Goal: Information Seeking & Learning: Find specific fact

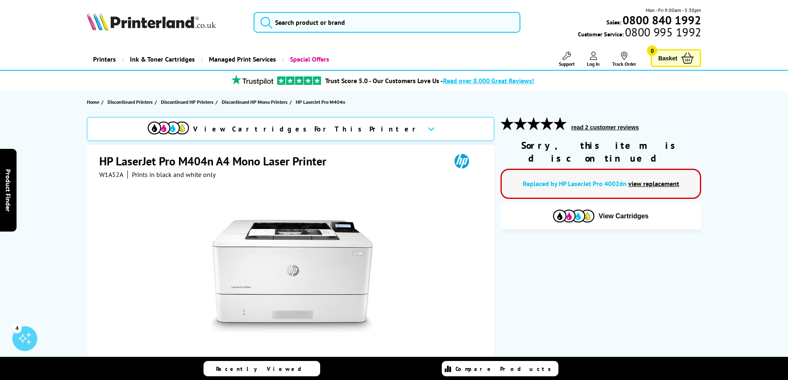
click at [636, 179] on link "view replacement" at bounding box center [653, 183] width 51 height 8
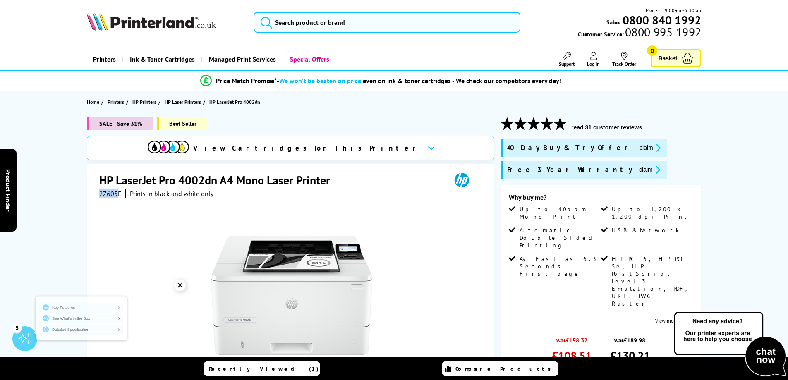
drag, startPoint x: 119, startPoint y: 191, endPoint x: 97, endPoint y: 191, distance: 21.5
click at [97, 191] on div "HP LaserJet Pro 4002dn A4 Mono Laser Printer 2Z605F Prints in black and white o…" at bounding box center [290, 342] width 407 height 356
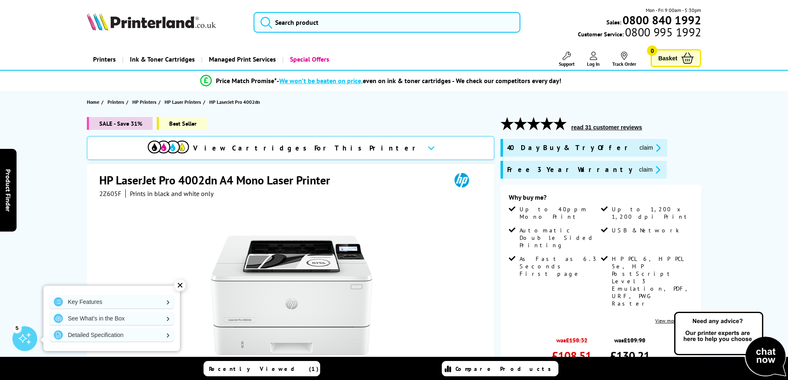
click at [122, 191] on div "2Z605F Prints in black and white only" at bounding box center [156, 193] width 114 height 8
drag, startPoint x: 122, startPoint y: 191, endPoint x: 105, endPoint y: 192, distance: 17.0
click at [105, 192] on div "2Z605F Prints in black and white only" at bounding box center [156, 193] width 114 height 8
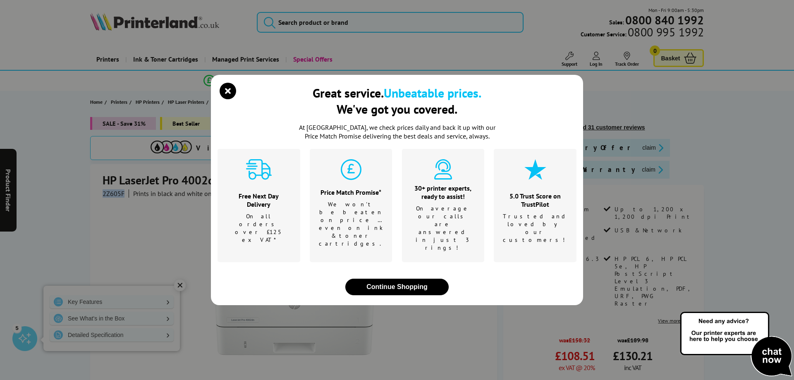
copy div "2Z605F"
click at [230, 99] on icon "close modal" at bounding box center [228, 91] width 17 height 17
